Goal: Obtain resource: Download file/media

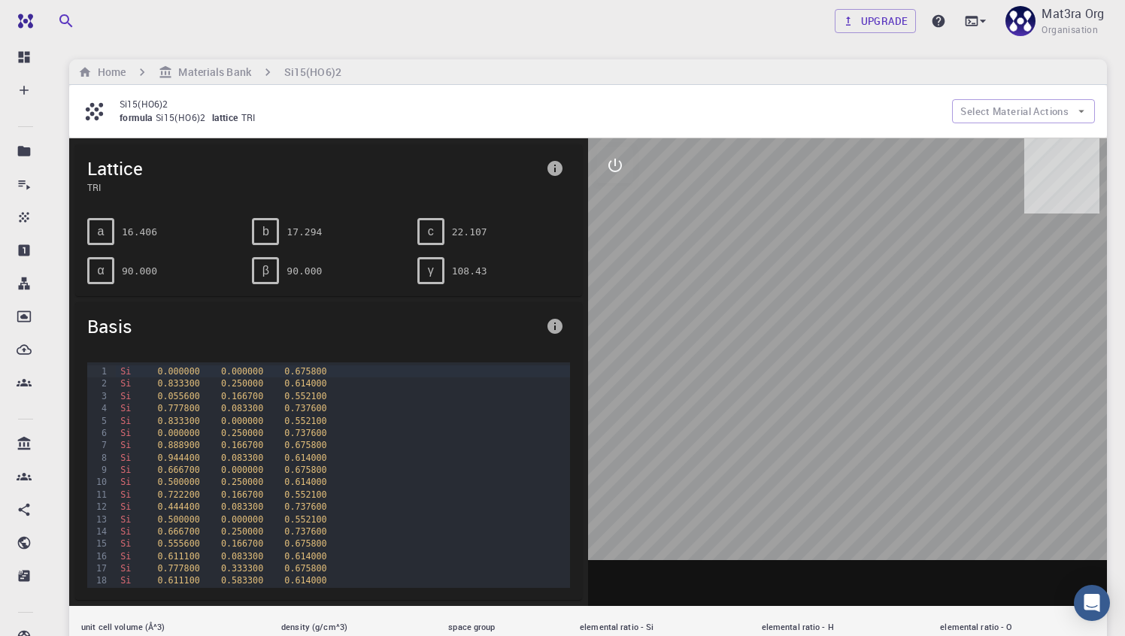
drag, startPoint x: 867, startPoint y: 379, endPoint x: 826, endPoint y: 377, distance: 40.7
click at [826, 377] on div at bounding box center [847, 372] width 519 height 468
click at [617, 168] on icon "interactive" at bounding box center [615, 165] width 18 height 18
click at [617, 206] on icon "view" at bounding box center [615, 201] width 17 height 11
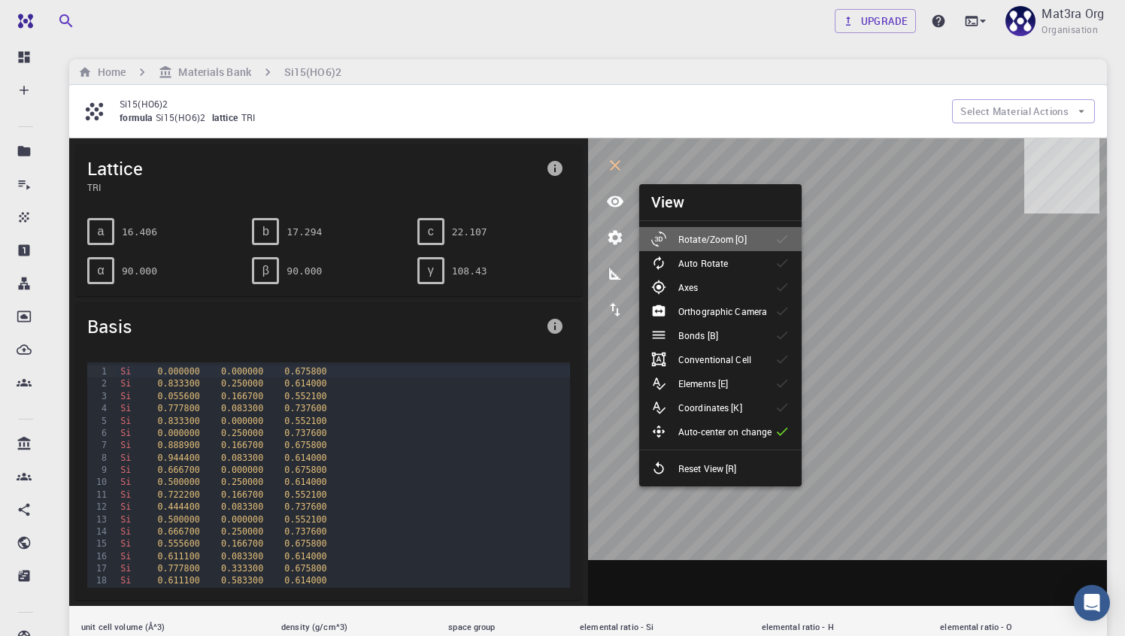
click at [717, 232] on div "Rotate/Zoom [O]" at bounding box center [705, 239] width 108 height 15
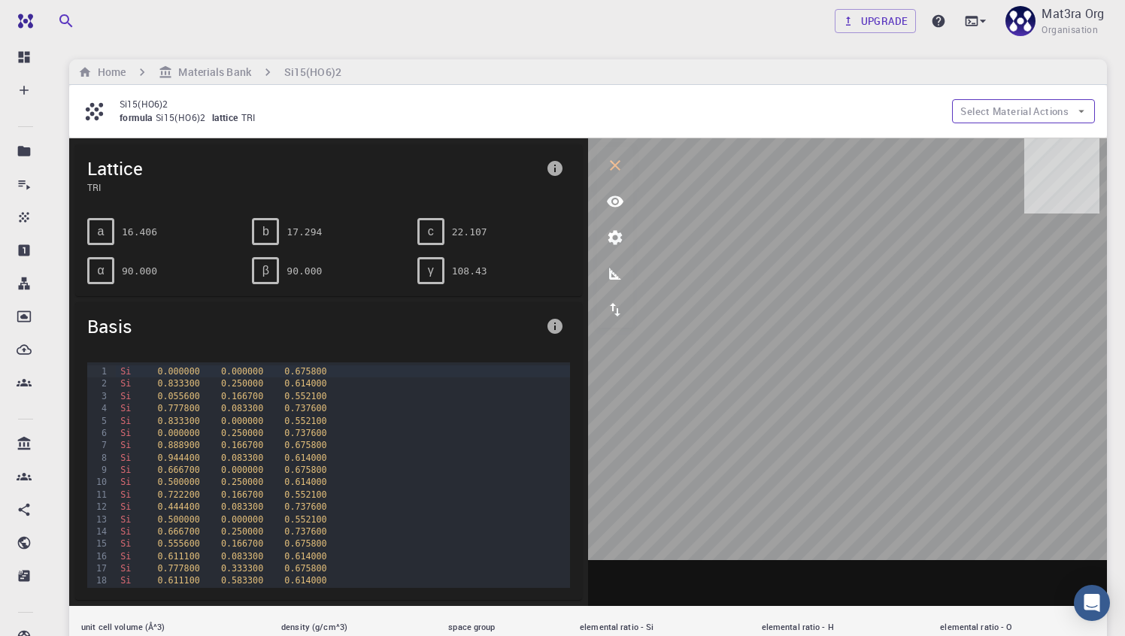
click at [1007, 103] on button "Select Material Actions" at bounding box center [1023, 111] width 143 height 24
click at [1009, 144] on span "Copy To My Account" at bounding box center [1038, 142] width 92 height 15
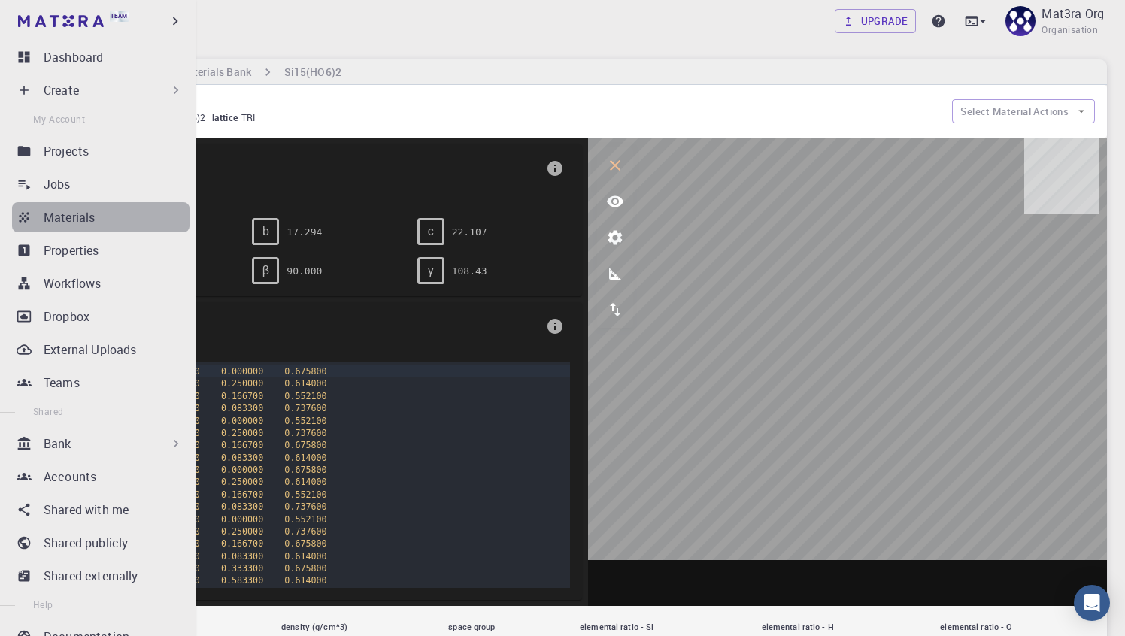
click at [55, 213] on p "Materials" at bounding box center [69, 217] width 51 height 18
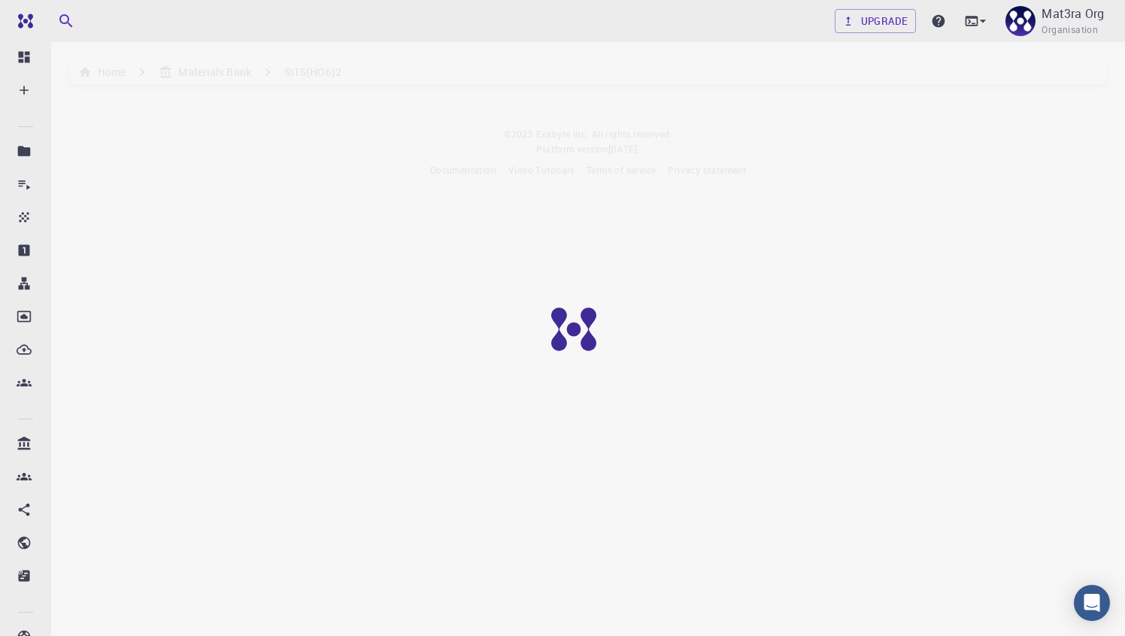
click at [921, 330] on div at bounding box center [585, 341] width 1171 height 682
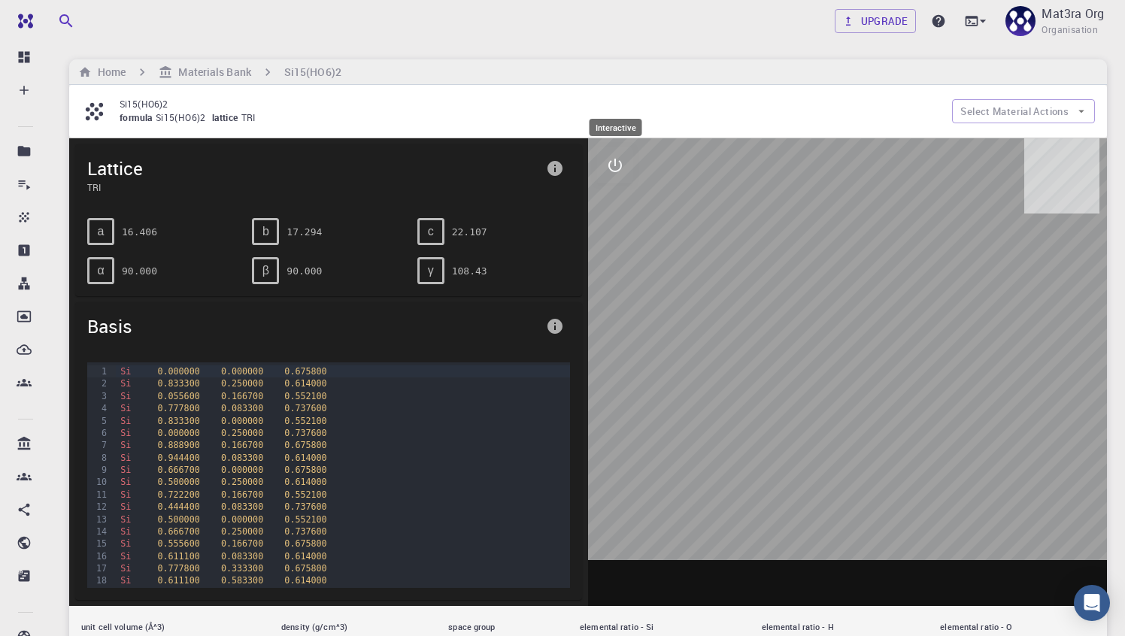
click at [618, 175] on button "interactive" at bounding box center [615, 165] width 36 height 36
click at [616, 309] on icon "export" at bounding box center [615, 310] width 18 height 18
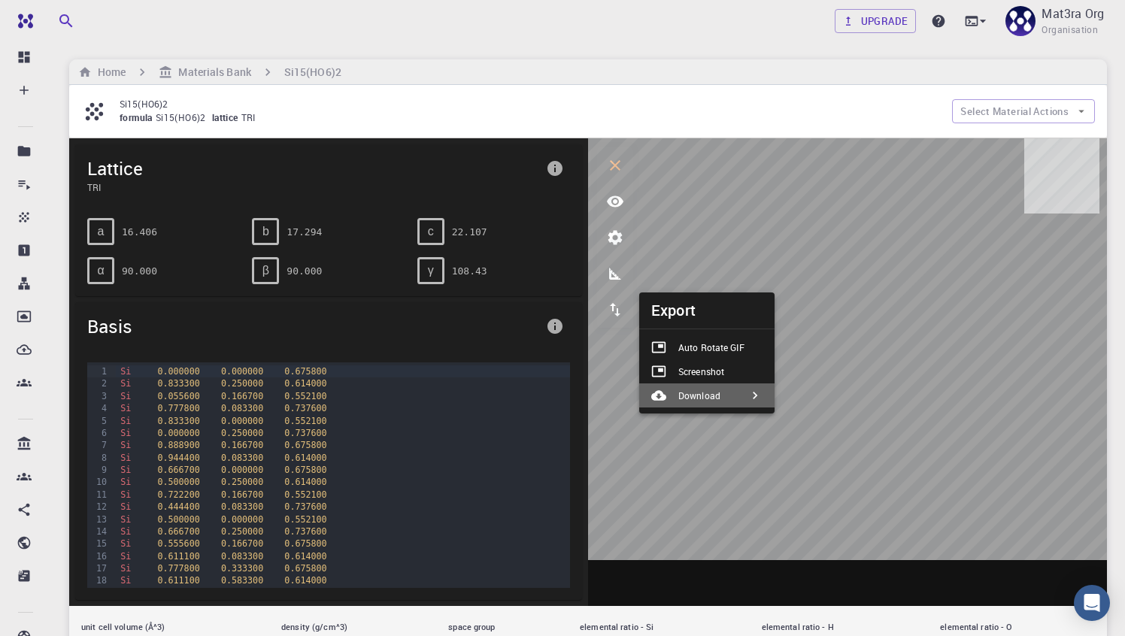
click at [734, 386] on li "Download" at bounding box center [706, 396] width 135 height 24
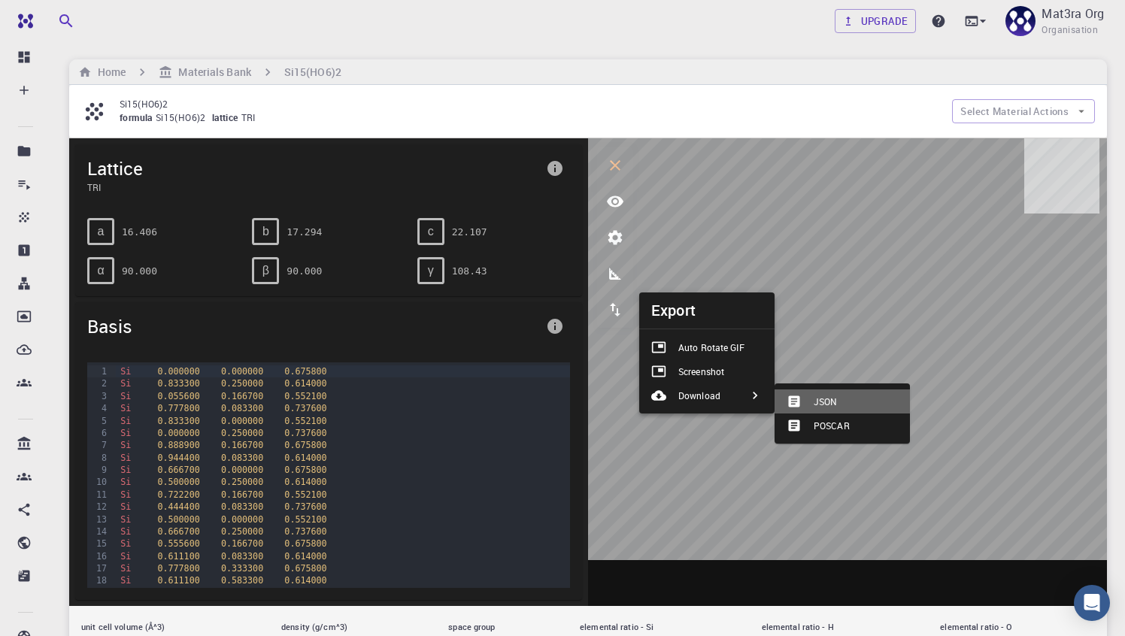
click at [846, 399] on div "JSON" at bounding box center [818, 401] width 62 height 15
